Goal: Navigation & Orientation: Find specific page/section

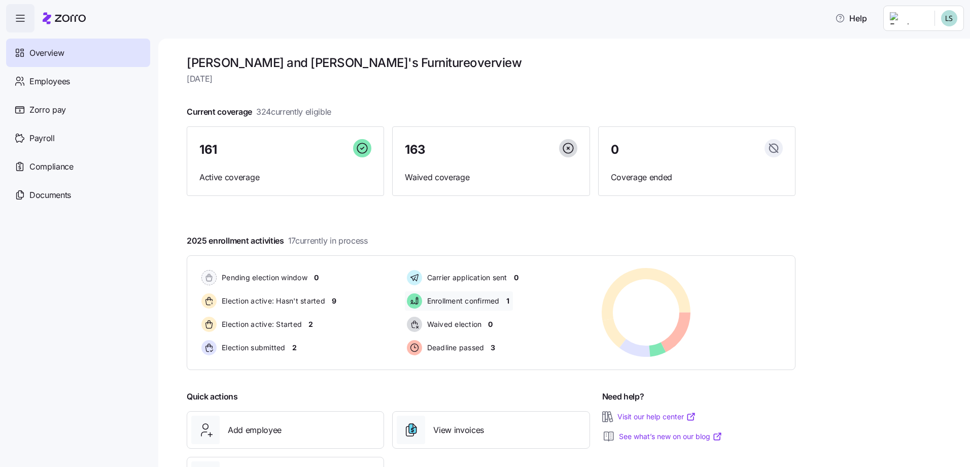
click at [512, 301] on div "Enrollment confirmed 1" at bounding box center [459, 300] width 109 height 19
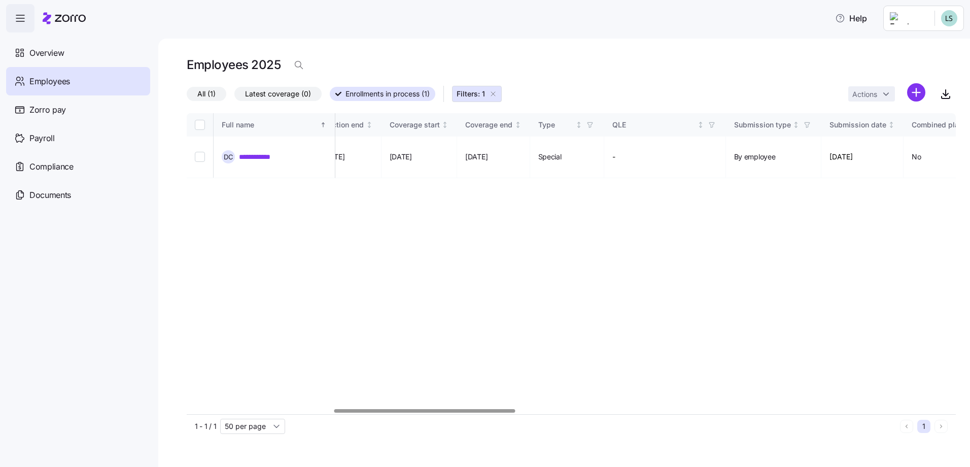
scroll to position [0, 893]
click at [515, 409] on div at bounding box center [424, 411] width 181 height 4
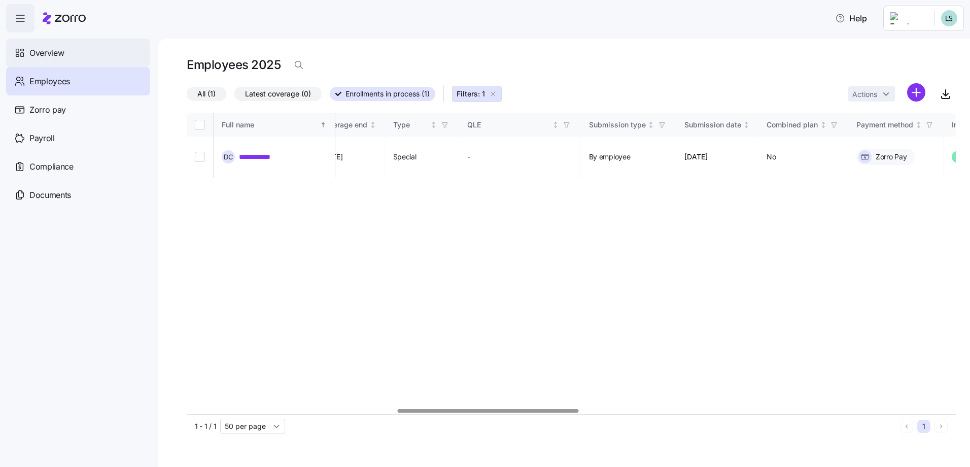
click at [66, 50] on div "Overview" at bounding box center [78, 53] width 144 height 28
